Goal: Find specific page/section: Find specific page/section

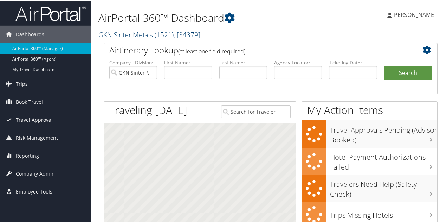
click at [115, 33] on link "GKN Sinter Metals ( 1521 ) , [ 34379 ]" at bounding box center [149, 33] width 102 height 9
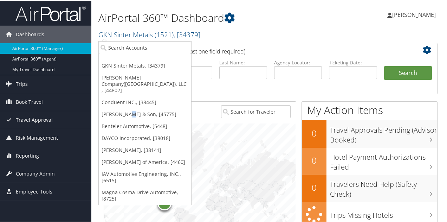
click at [130, 107] on link "[PERSON_NAME] & Son, [45775]" at bounding box center [145, 113] width 92 height 12
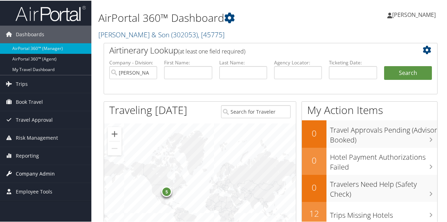
click at [42, 172] on span "Company Admin" at bounding box center [35, 173] width 39 height 18
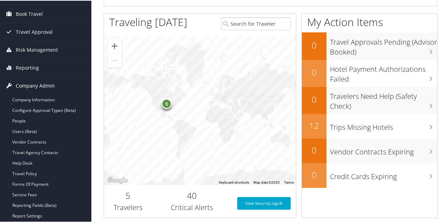
scroll to position [105, 0]
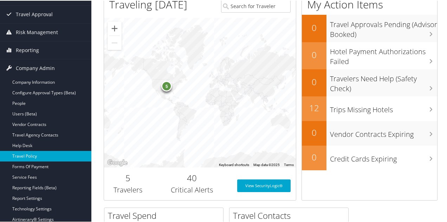
click at [36, 153] on link "Travel Policy" at bounding box center [45, 155] width 91 height 11
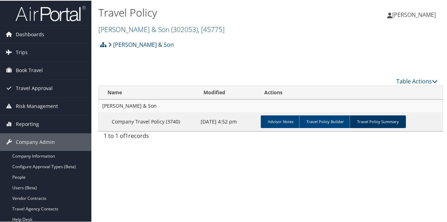
click at [372, 118] on link "Travel Policy Summary" at bounding box center [377, 120] width 56 height 13
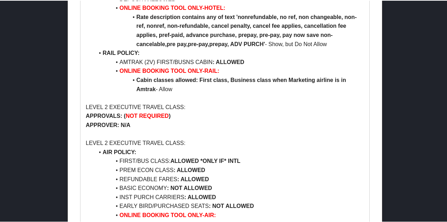
scroll to position [491, 0]
